Goal: Transaction & Acquisition: Book appointment/travel/reservation

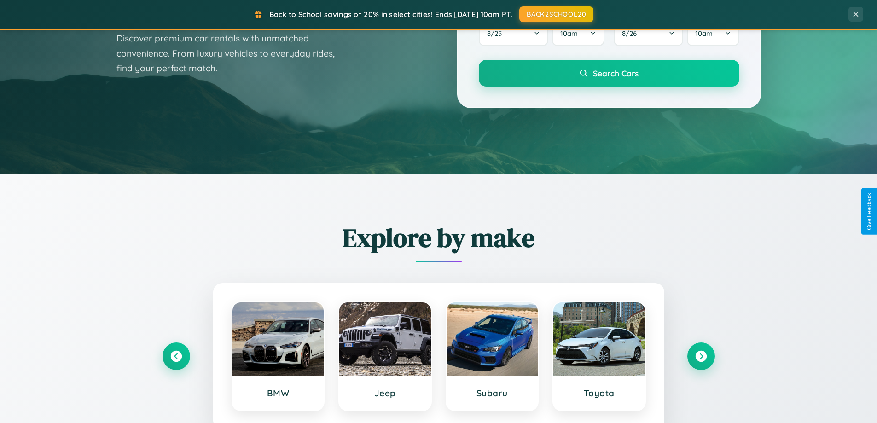
scroll to position [397, 0]
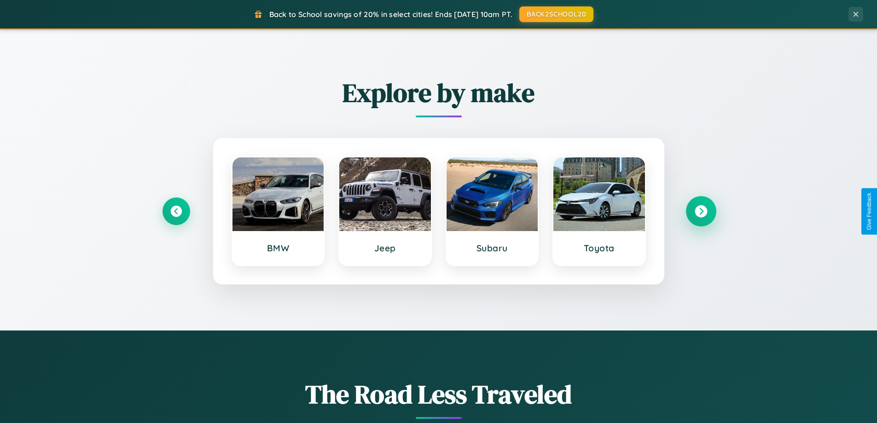
click at [700, 211] on icon at bounding box center [700, 211] width 12 height 12
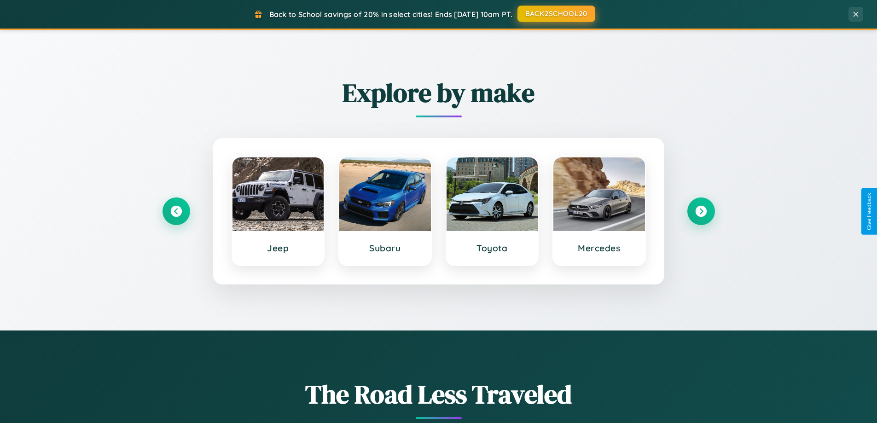
click at [555, 14] on button "BACK2SCHOOL20" at bounding box center [556, 14] width 78 height 17
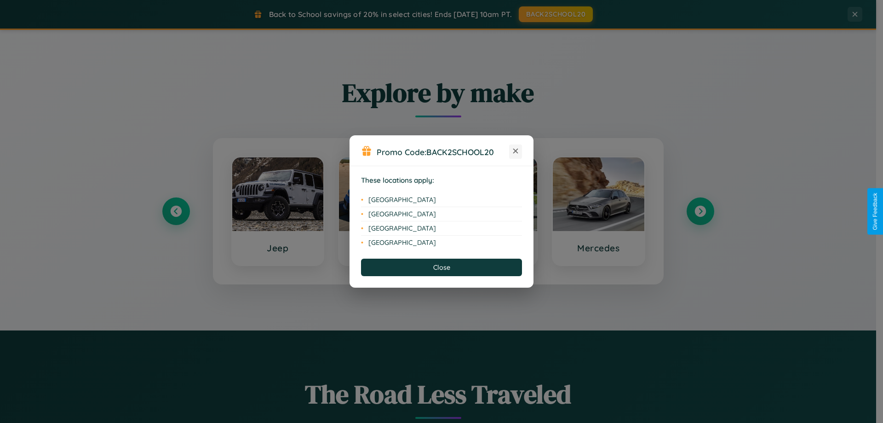
click at [516, 151] on icon at bounding box center [515, 151] width 5 height 5
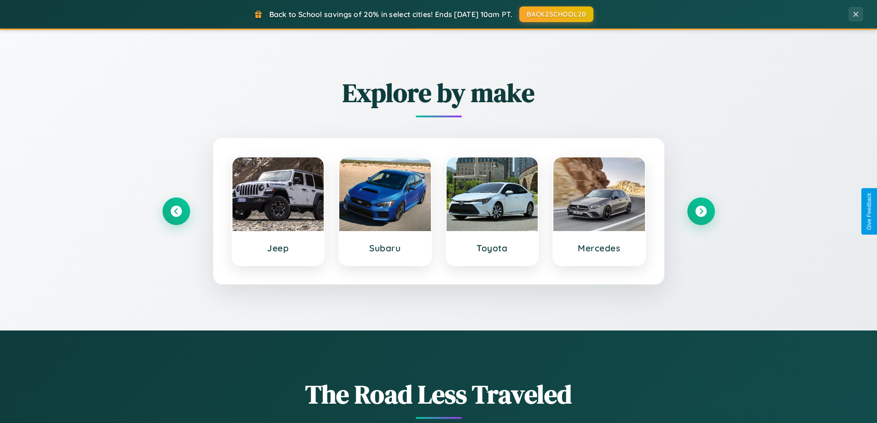
scroll to position [0, 0]
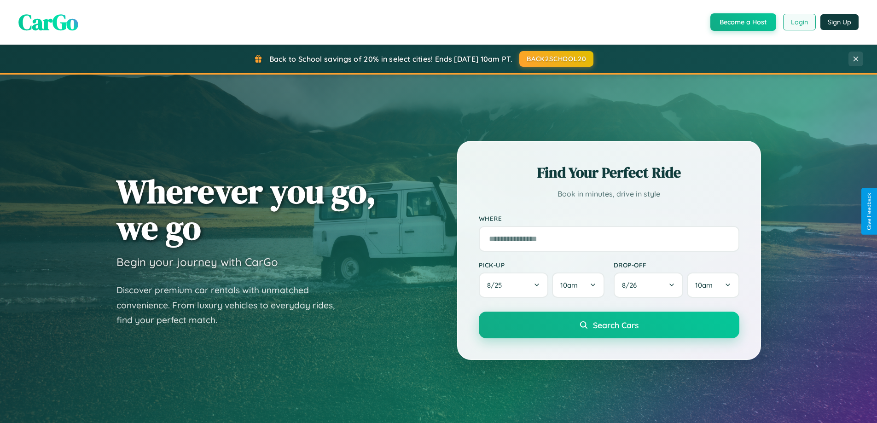
click at [798, 22] on button "Login" at bounding box center [799, 22] width 33 height 17
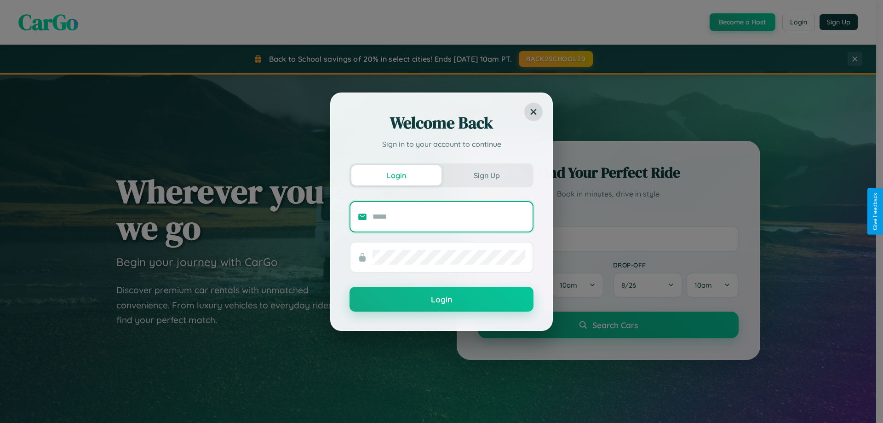
click at [449, 216] on input "text" at bounding box center [449, 216] width 153 height 15
type input "**********"
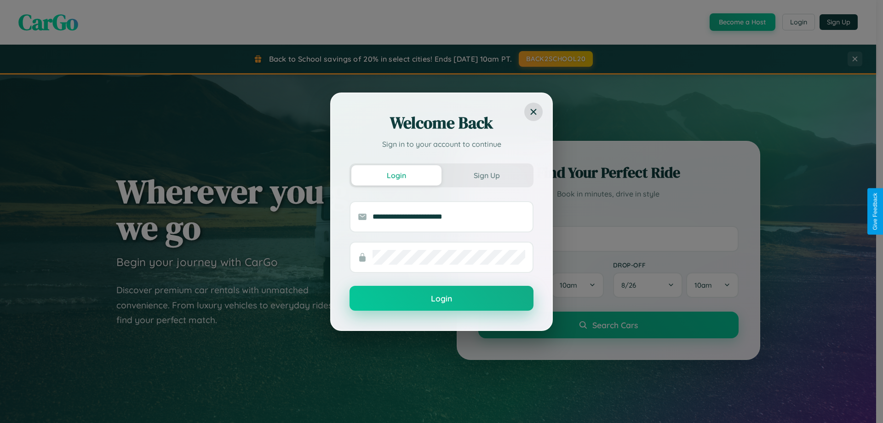
click at [442, 298] on button "Login" at bounding box center [442, 298] width 184 height 25
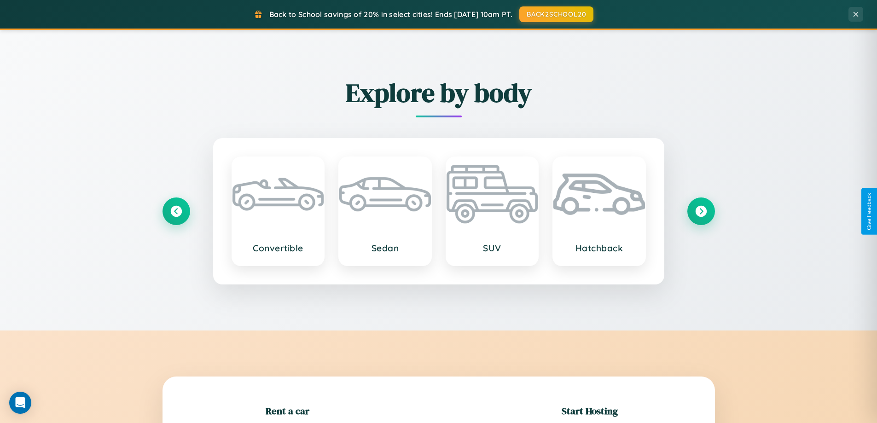
scroll to position [199, 0]
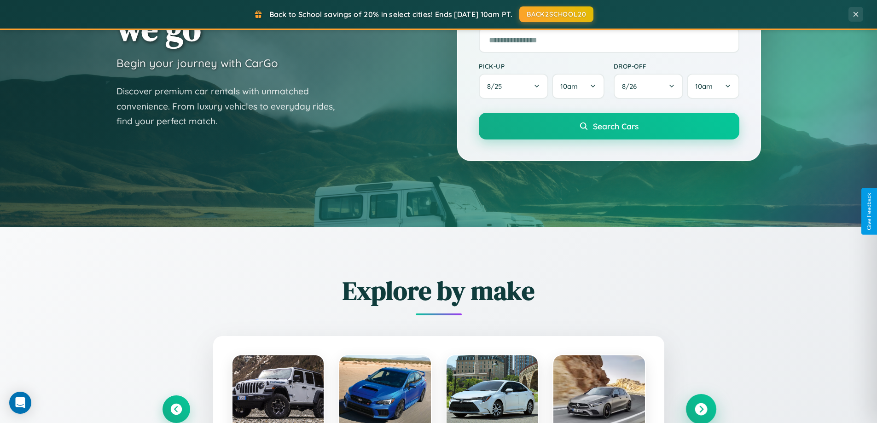
click at [700, 409] on icon at bounding box center [700, 409] width 12 height 12
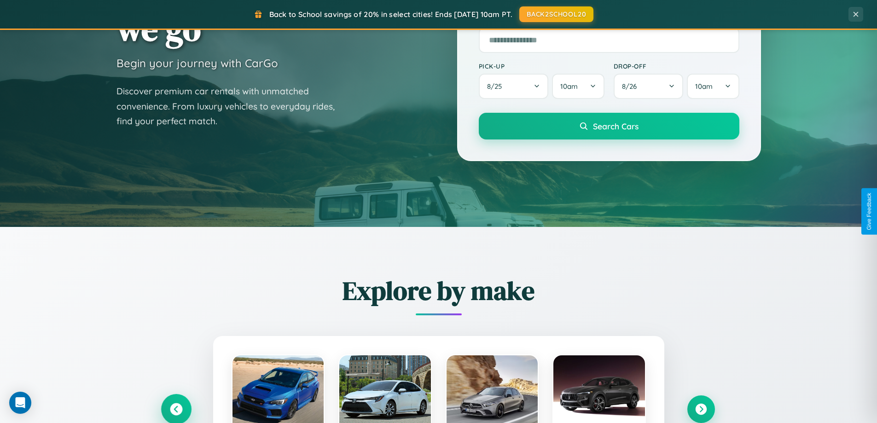
click at [176, 409] on icon at bounding box center [176, 409] width 12 height 12
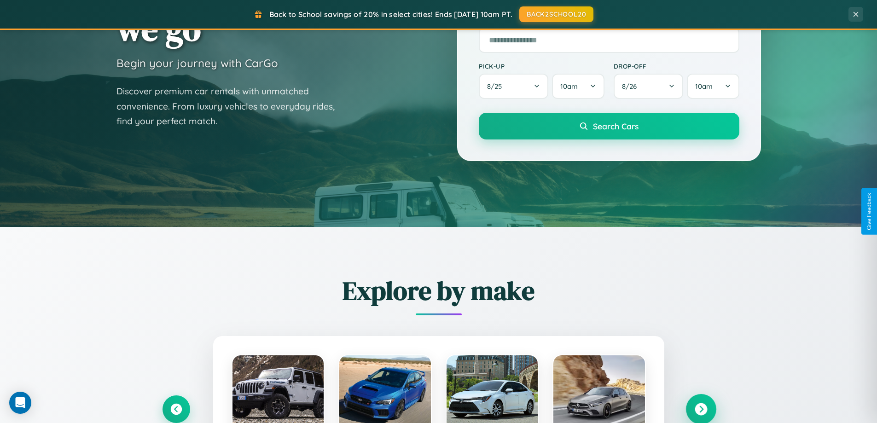
click at [700, 409] on icon at bounding box center [700, 409] width 12 height 12
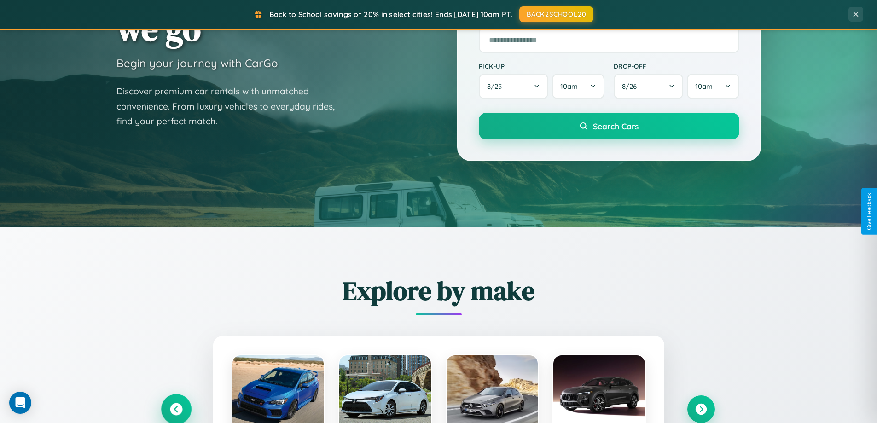
click at [176, 409] on icon at bounding box center [176, 409] width 12 height 12
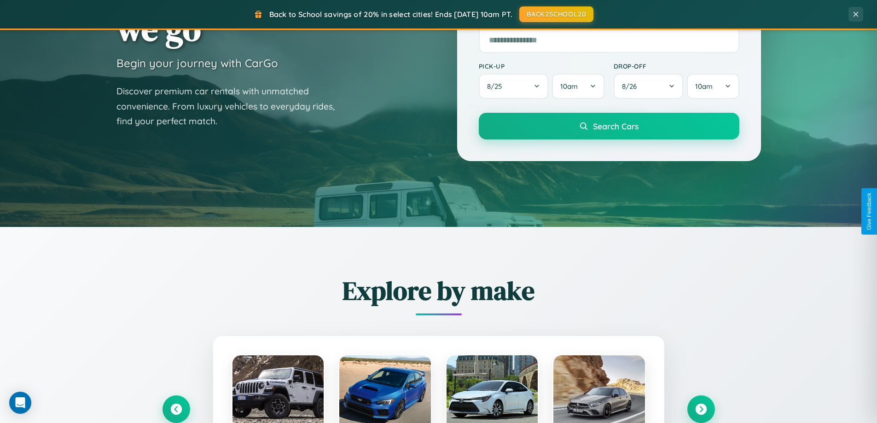
scroll to position [921, 0]
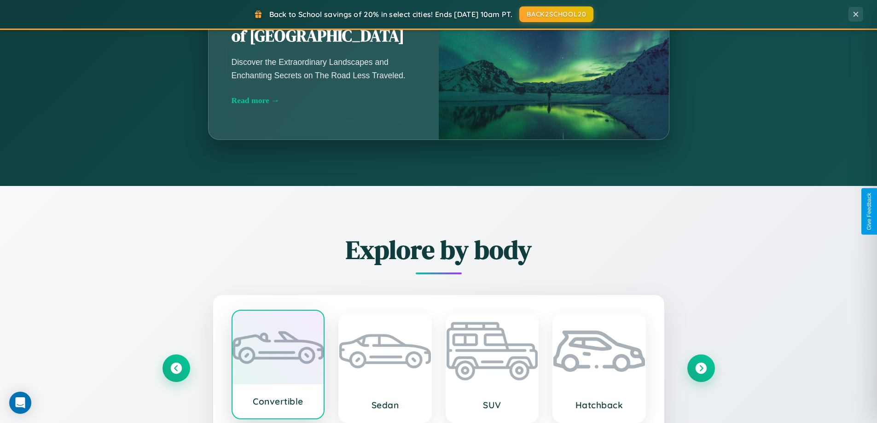
click at [277, 365] on div at bounding box center [278, 348] width 92 height 74
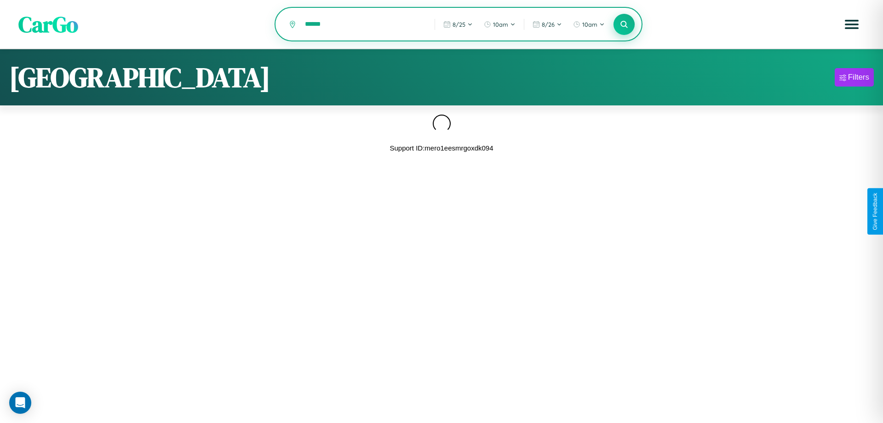
type input "******"
click at [624, 24] on icon at bounding box center [624, 24] width 9 height 9
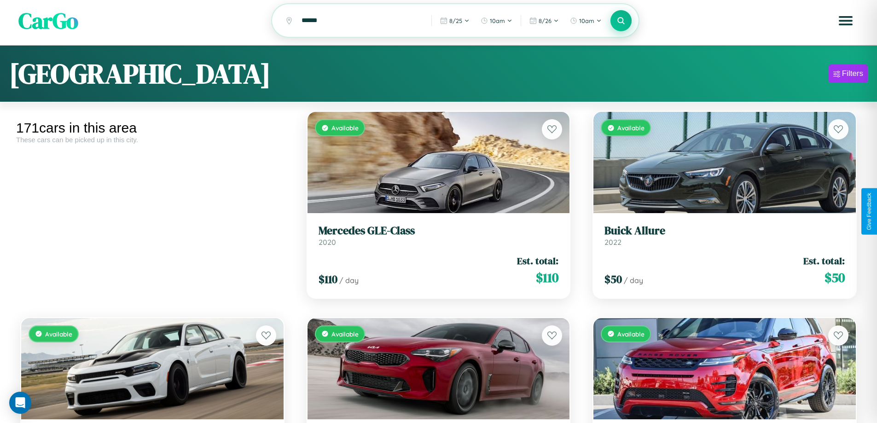
scroll to position [3941, 0]
